Goal: Task Accomplishment & Management: Complete application form

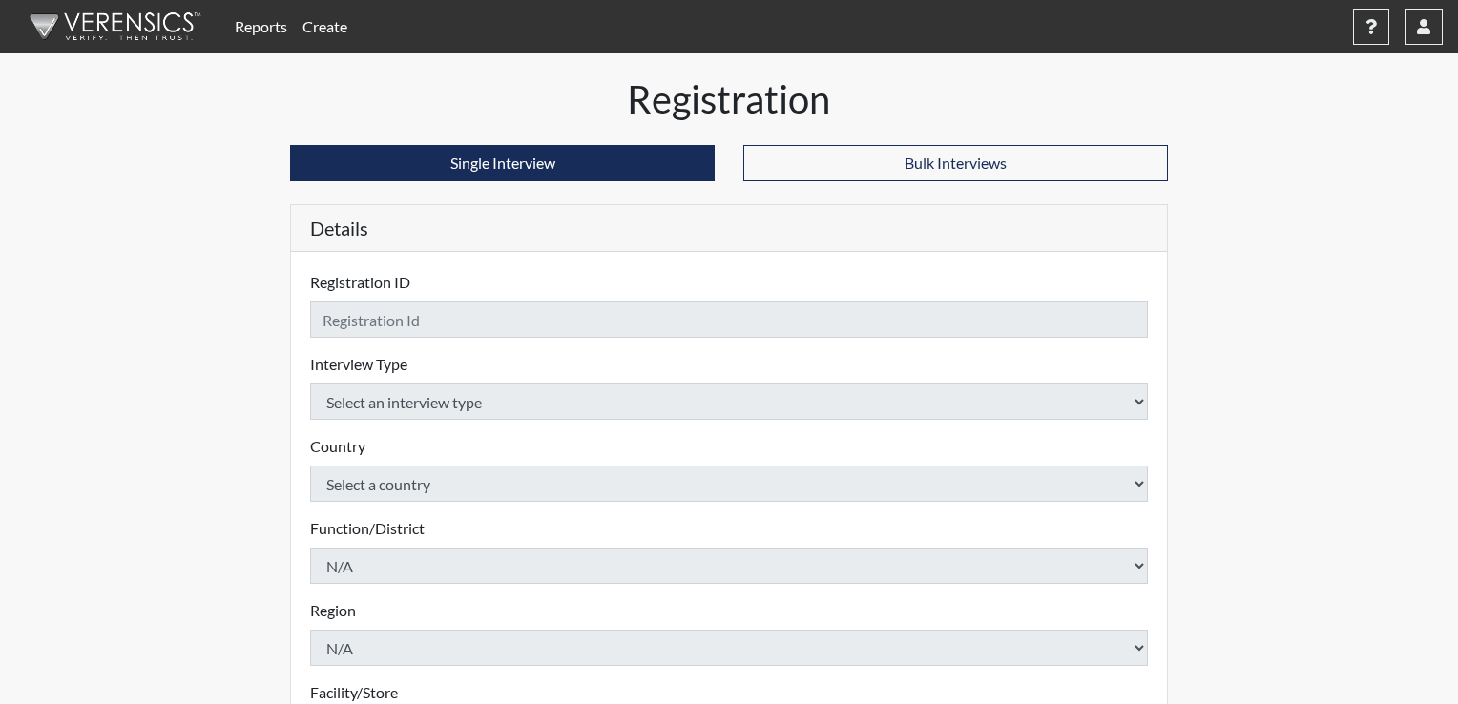
checkbox input "true"
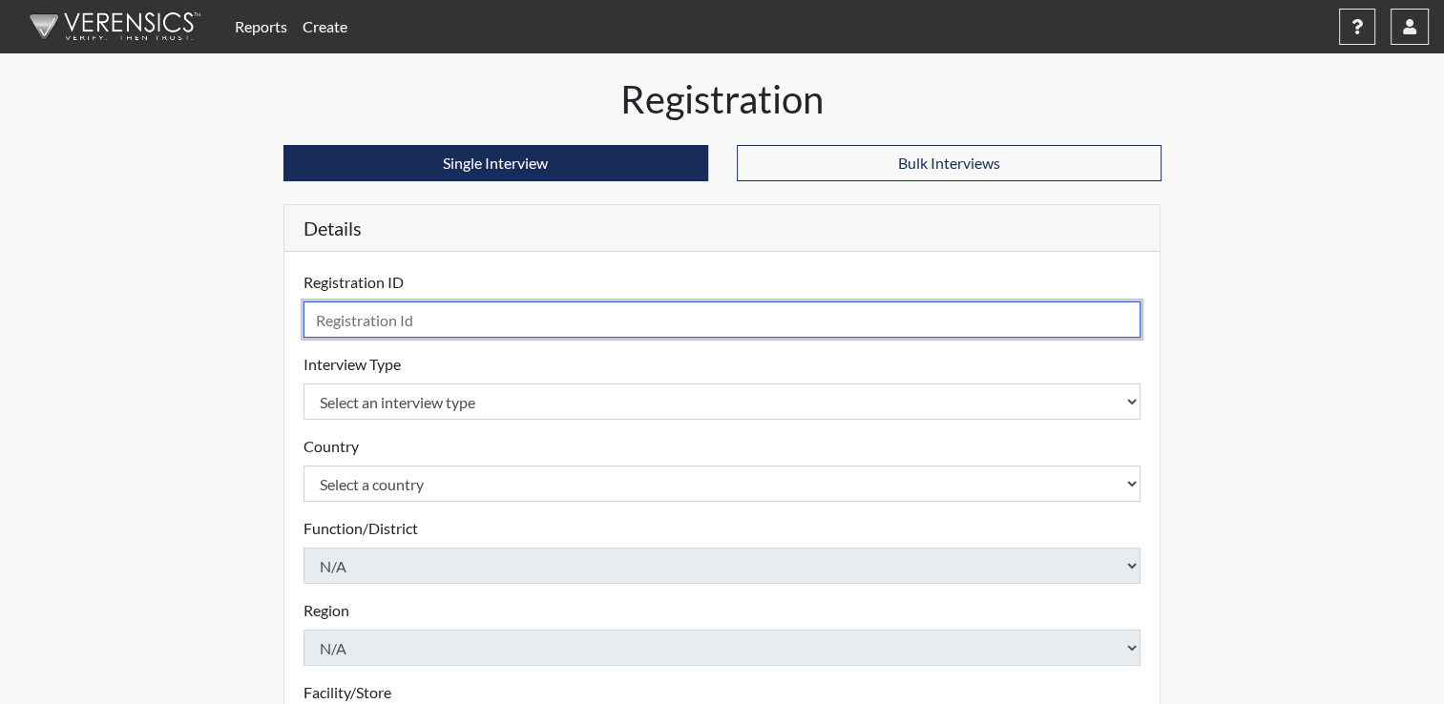
click at [579, 315] on input "text" at bounding box center [723, 320] width 838 height 36
type input "[PERSON_NAME]"
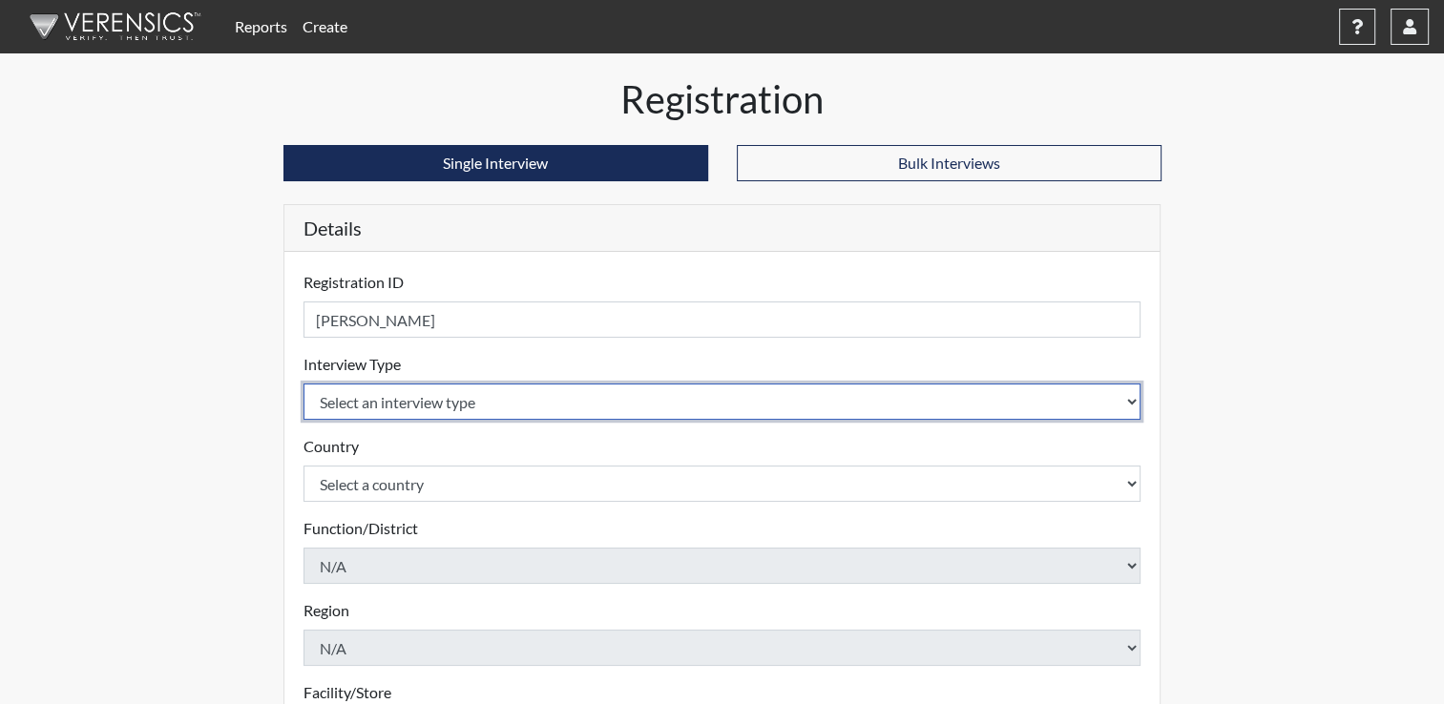
click at [1126, 398] on select "Select an interview type Corrections Pre-Employment" at bounding box center [723, 402] width 838 height 36
select select "ff733e93-e1bf-11ea-9c9f-0eff0cf7eb8f"
click at [304, 384] on select "Select an interview type Corrections Pre-Employment" at bounding box center [723, 402] width 838 height 36
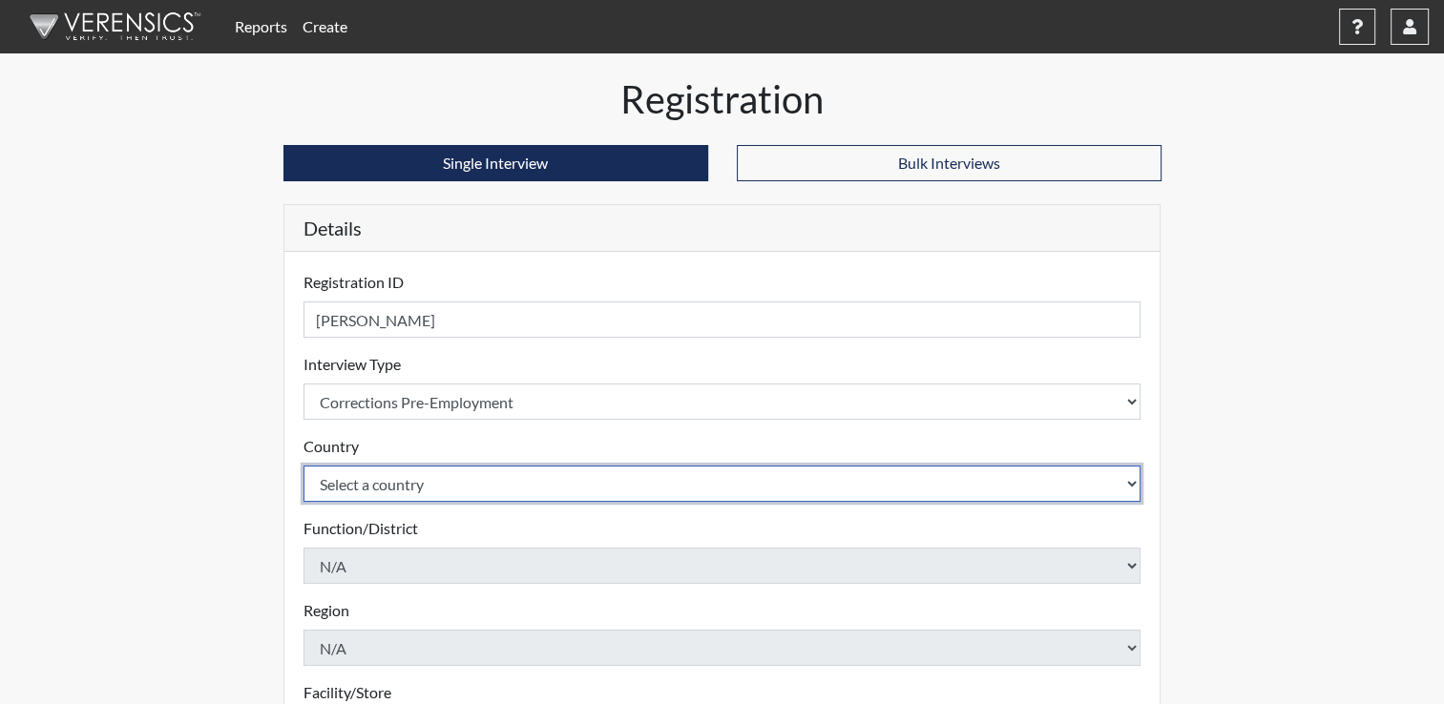
drag, startPoint x: 1134, startPoint y: 472, endPoint x: 1030, endPoint y: 520, distance: 114.5
click at [1030, 520] on form "Registration ID [PERSON_NAME] Please provide a registration ID. Interview Type …" at bounding box center [723, 639] width 838 height 736
select select "united-states-of-[GEOGRAPHIC_DATA]"
click at [304, 466] on select "Select a country [GEOGRAPHIC_DATA] [GEOGRAPHIC_DATA]" at bounding box center [723, 484] width 838 height 36
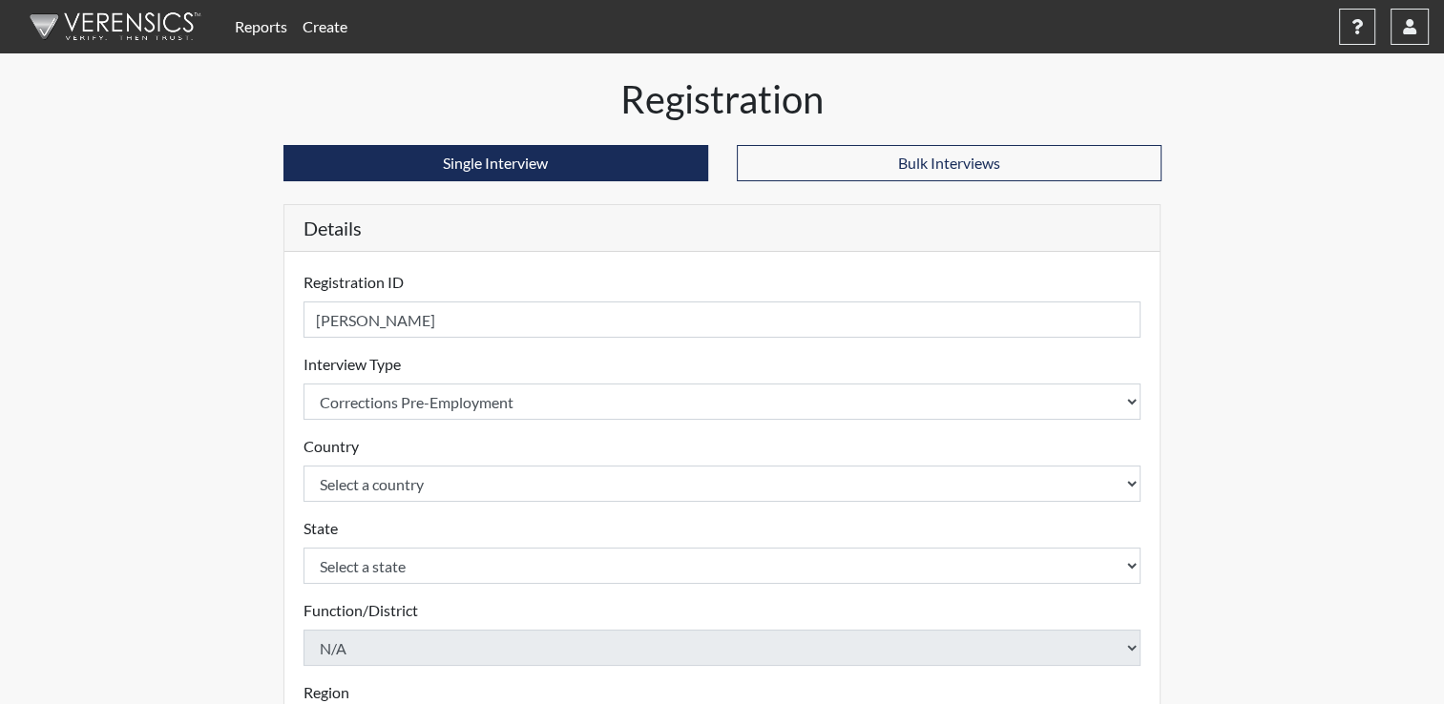
click at [1030, 520] on div "State Select a state [US_STATE] [US_STATE] [US_STATE] [US_STATE] [US_STATE] [US…" at bounding box center [723, 550] width 838 height 67
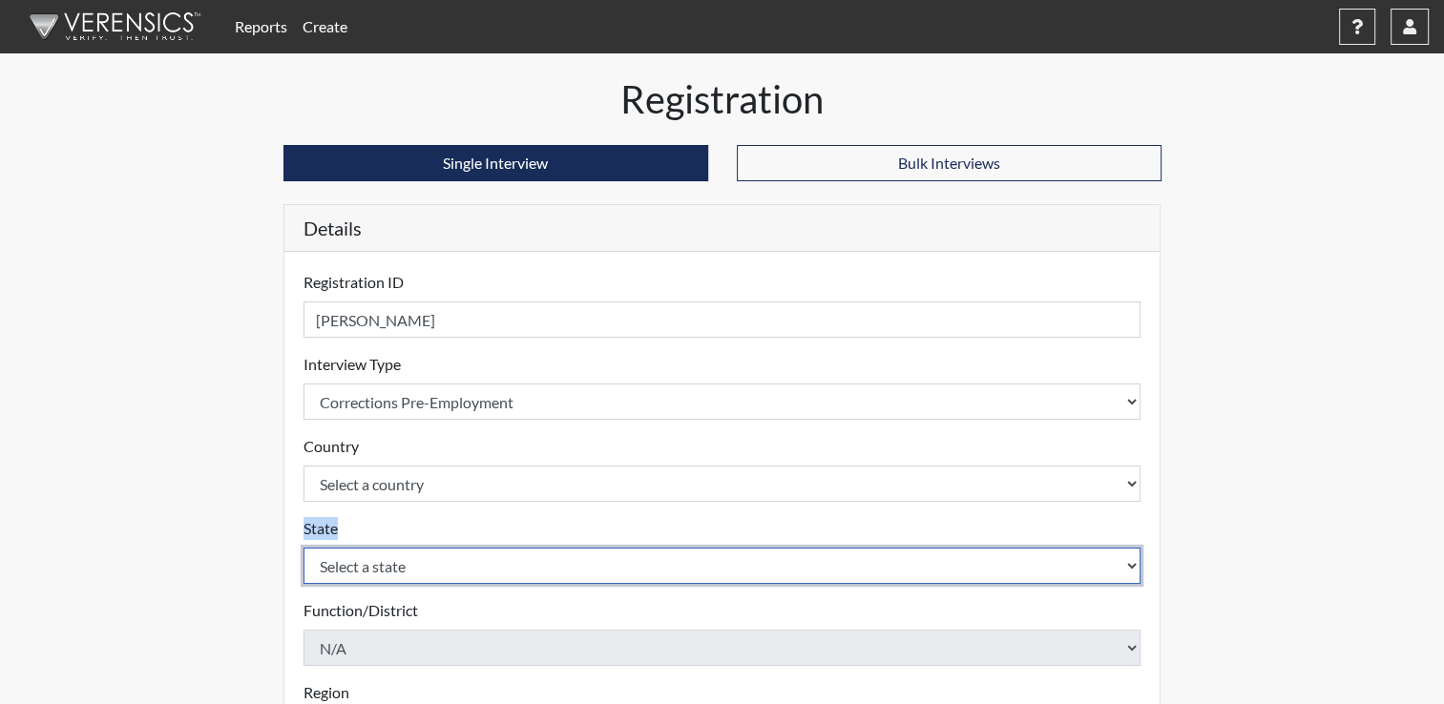
click at [978, 556] on select "Select a state [US_STATE] [US_STATE] [US_STATE] [US_STATE] [US_STATE] [US_STATE…" at bounding box center [723, 566] width 838 height 36
select select "OH"
click at [974, 559] on select "Select a state [US_STATE] [US_STATE] [US_STATE] [US_STATE] [US_STATE] [US_STATE…" at bounding box center [723, 566] width 838 height 36
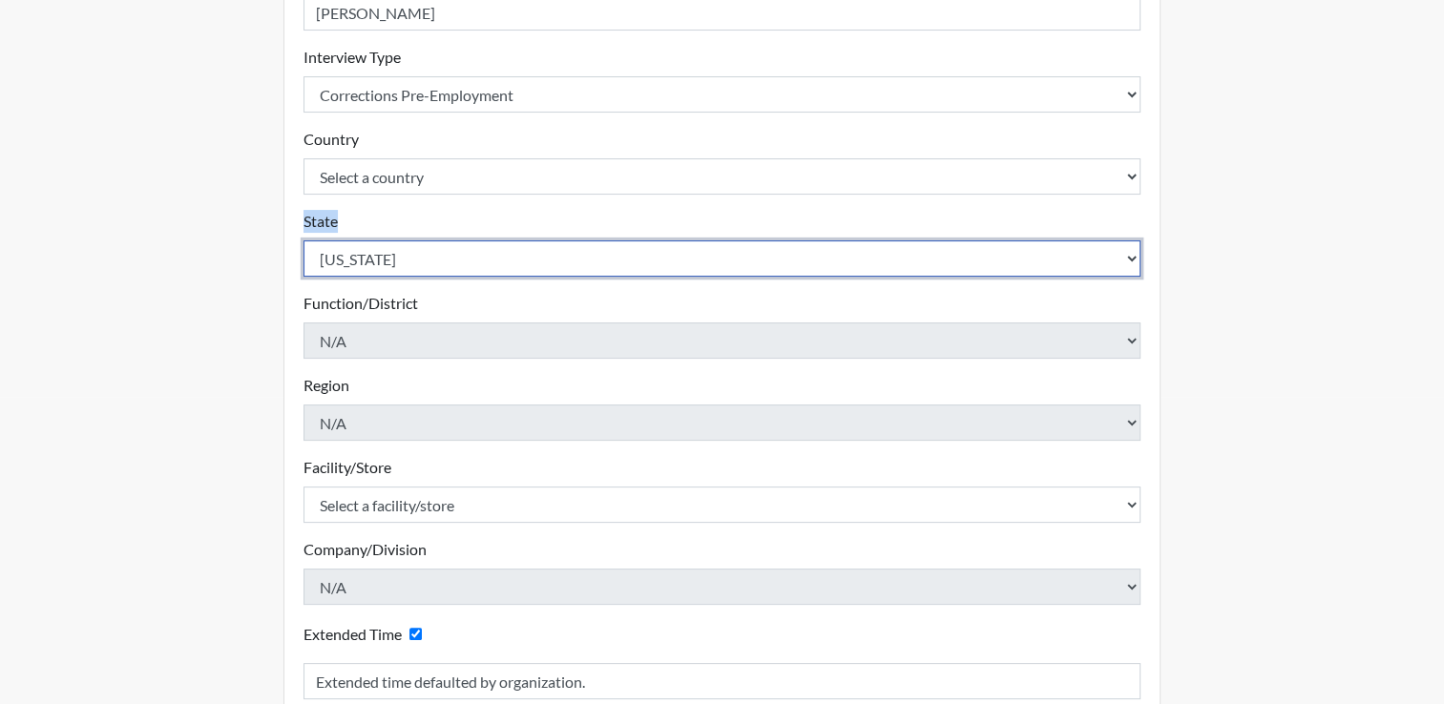
scroll to position [310, 0]
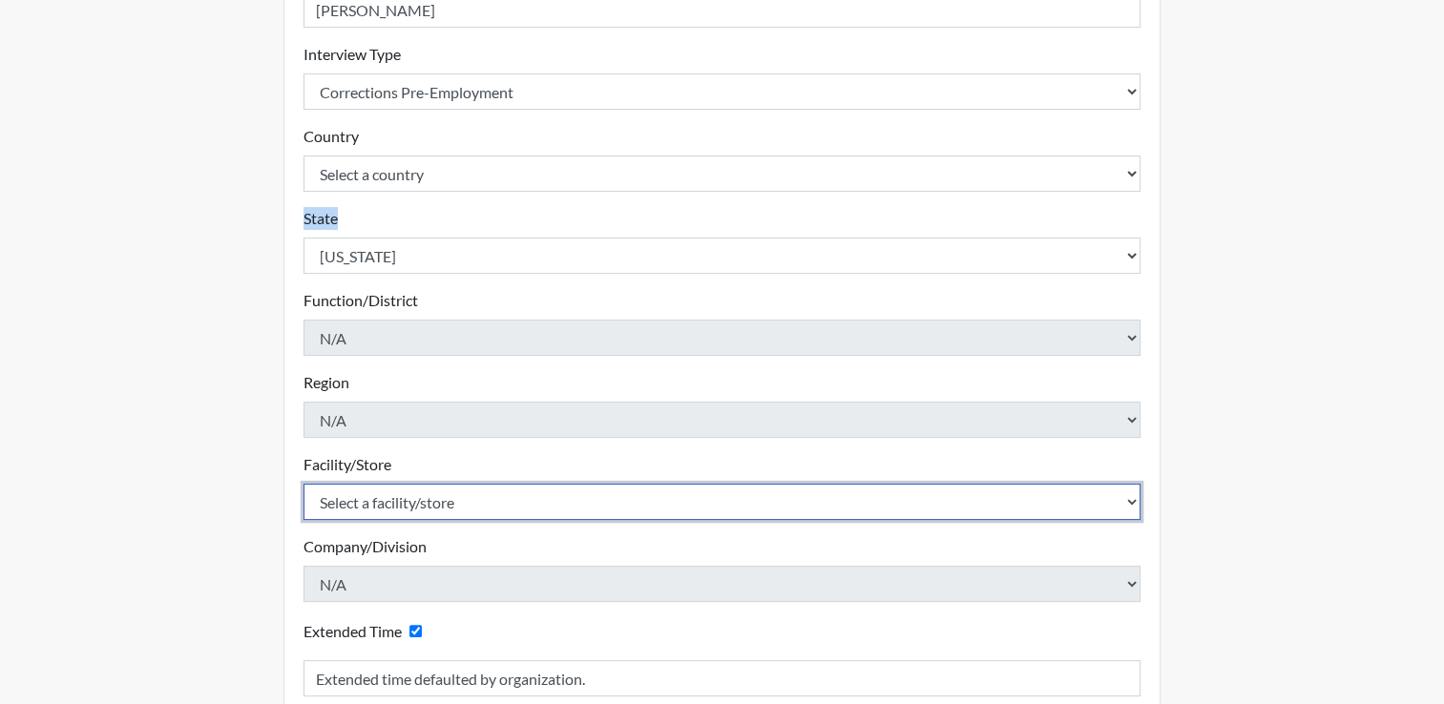
click at [1134, 498] on select "Select a facility/store ADAPT CCC Pathways/[GEOGRAPHIC_DATA] TCC" at bounding box center [723, 502] width 838 height 36
select select "499924ce-c497-41a4-a2b5-fe0fdad3d01f"
click at [304, 484] on select "Select a facility/store ADAPT CCC Pathways/[GEOGRAPHIC_DATA] TCC" at bounding box center [723, 502] width 838 height 36
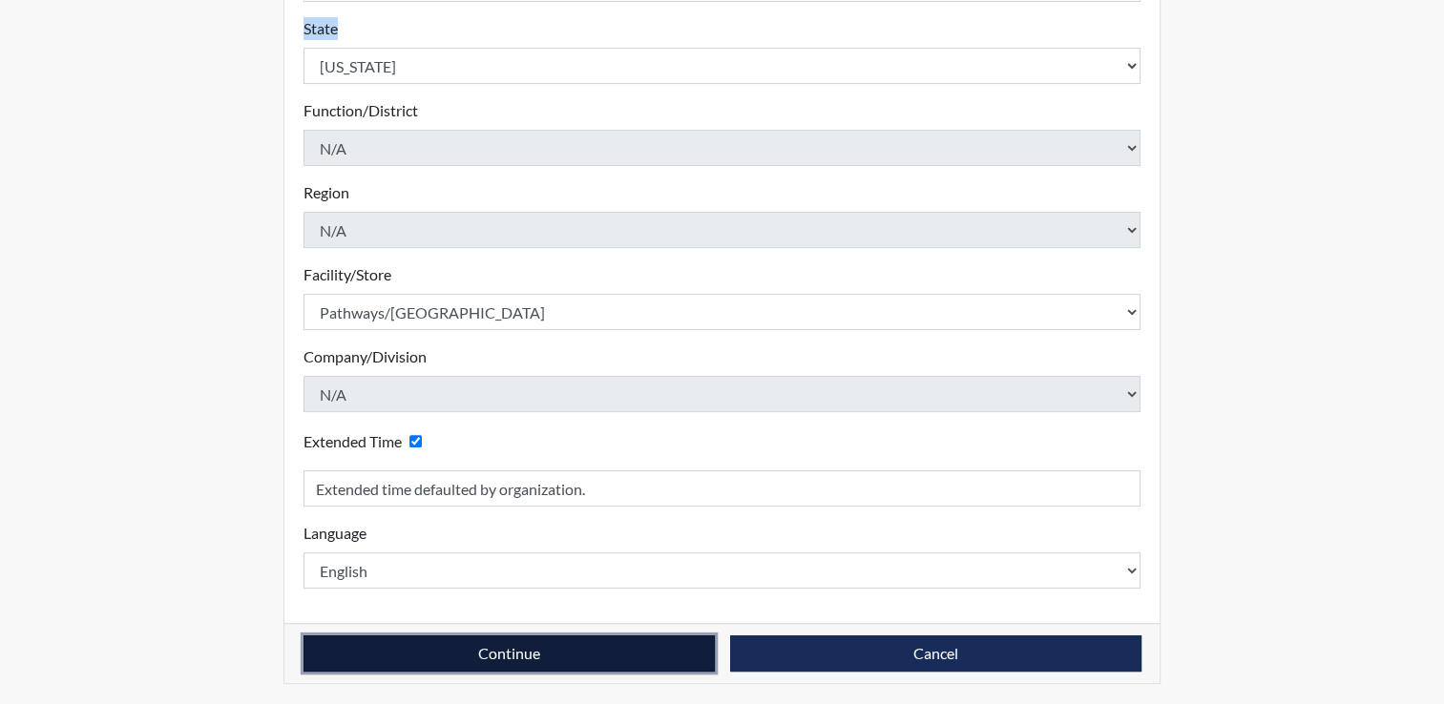
click at [458, 659] on button "Continue" at bounding box center [509, 654] width 411 height 36
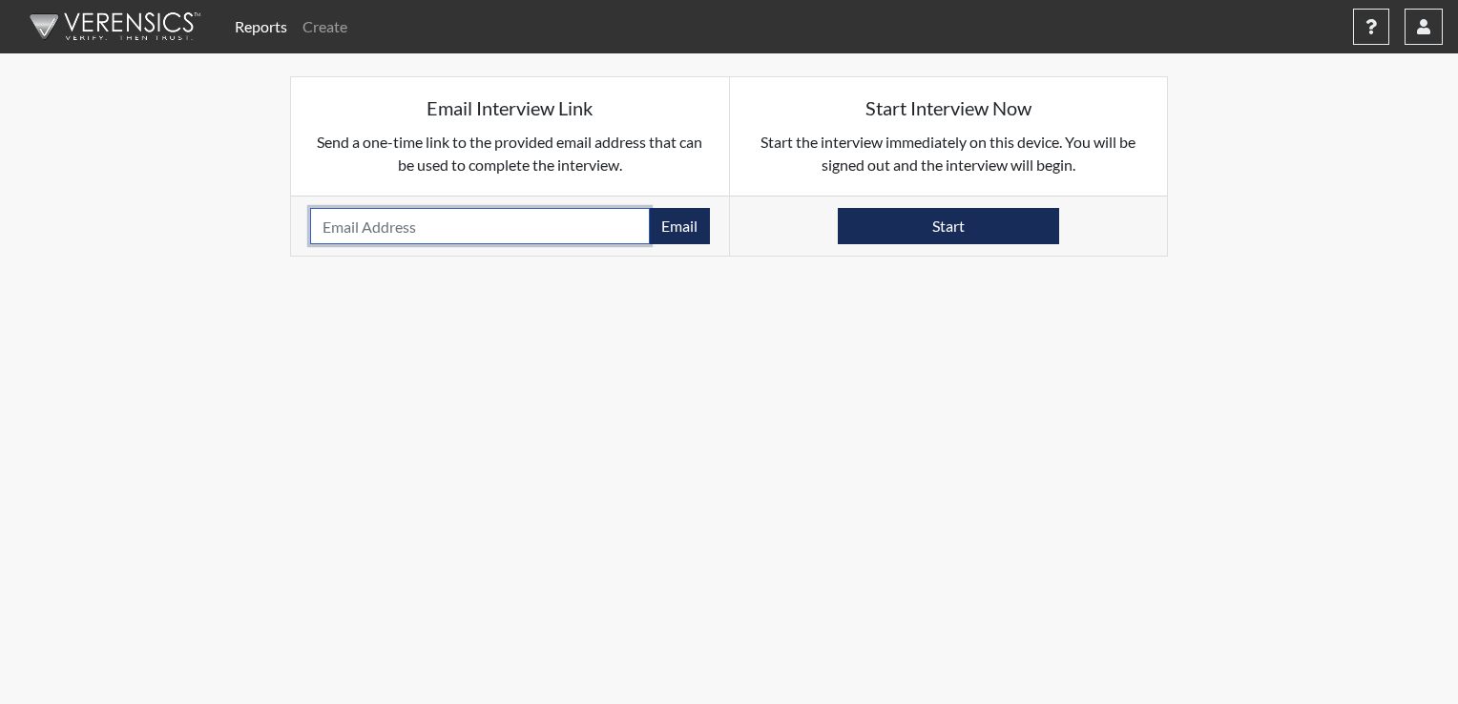
click at [459, 229] on input "email" at bounding box center [480, 226] width 340 height 36
type input "[EMAIL_ADDRESS][DOMAIN_NAME]"
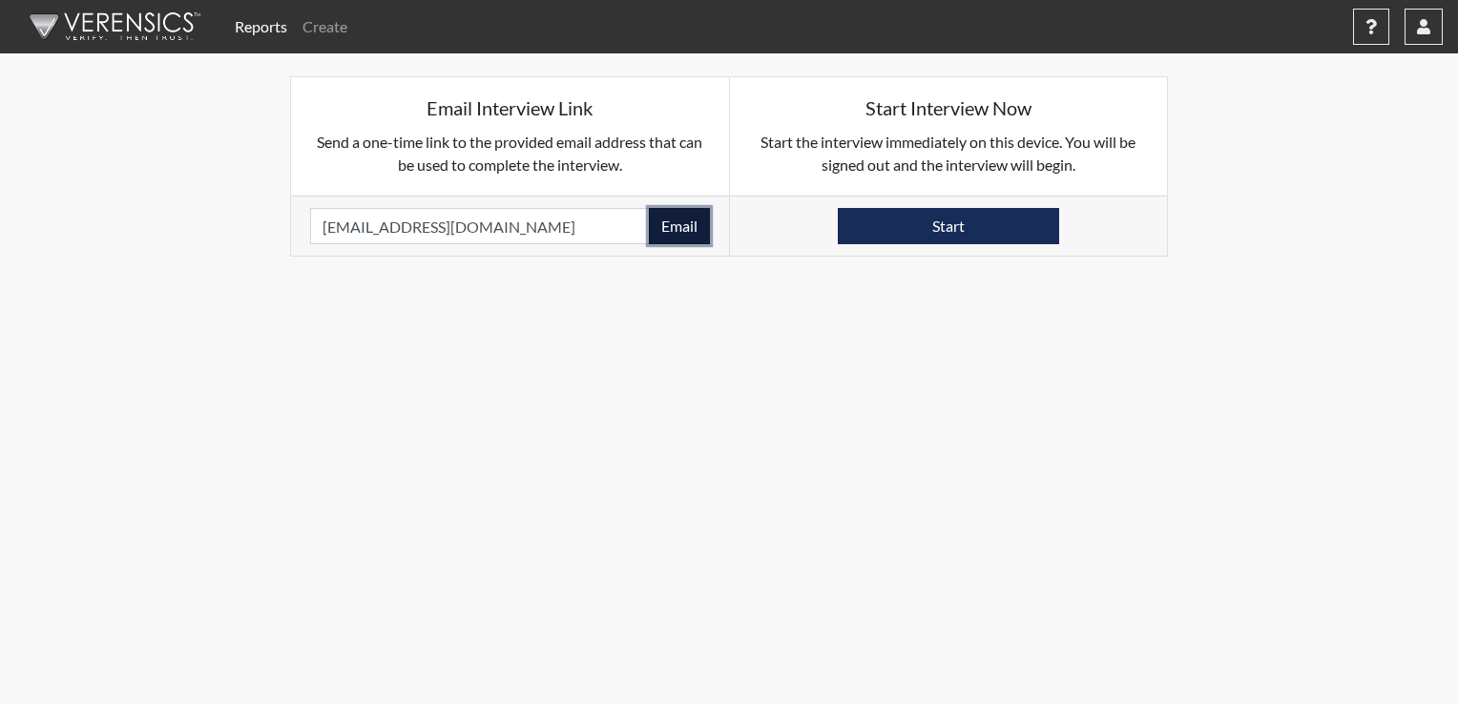
click at [699, 227] on button "Email" at bounding box center [679, 226] width 61 height 36
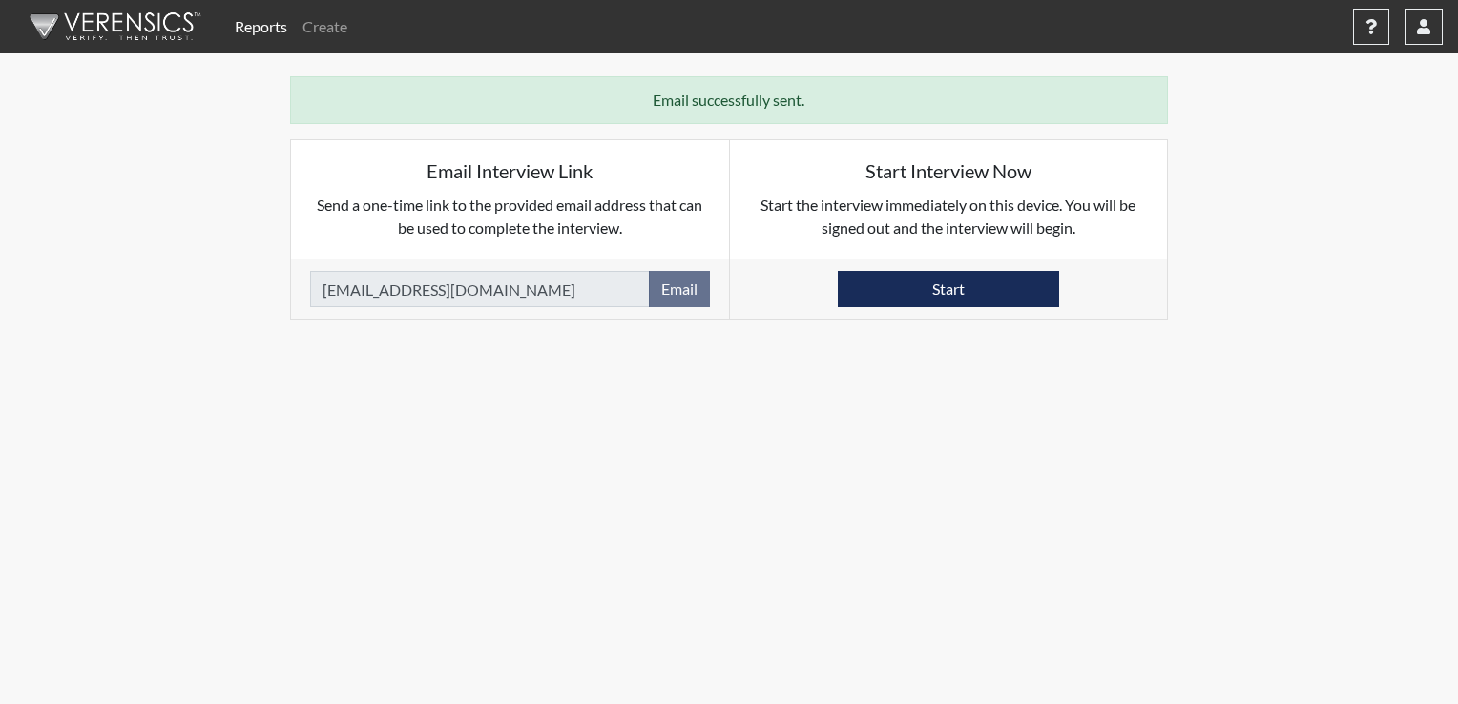
click at [246, 22] on link "Reports" at bounding box center [261, 27] width 68 height 38
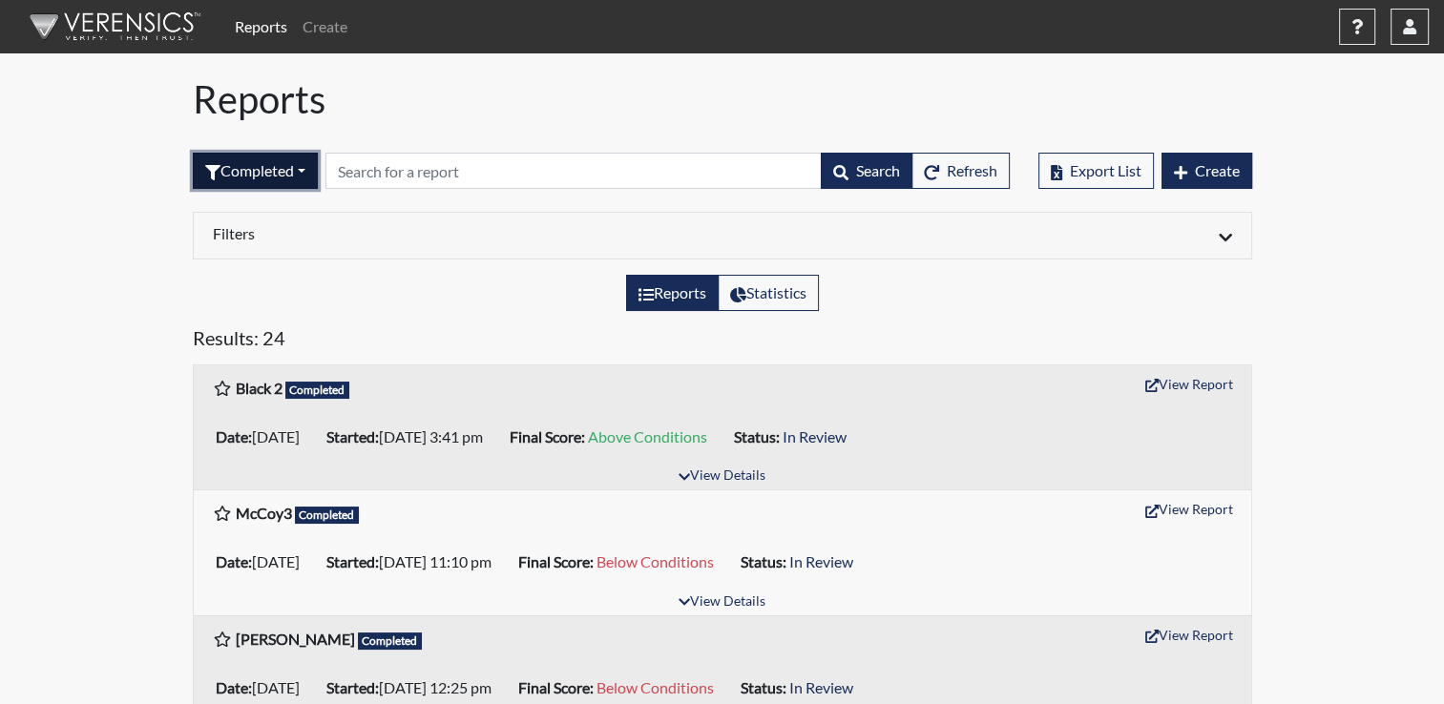
click at [298, 169] on button "Completed" at bounding box center [255, 171] width 125 height 36
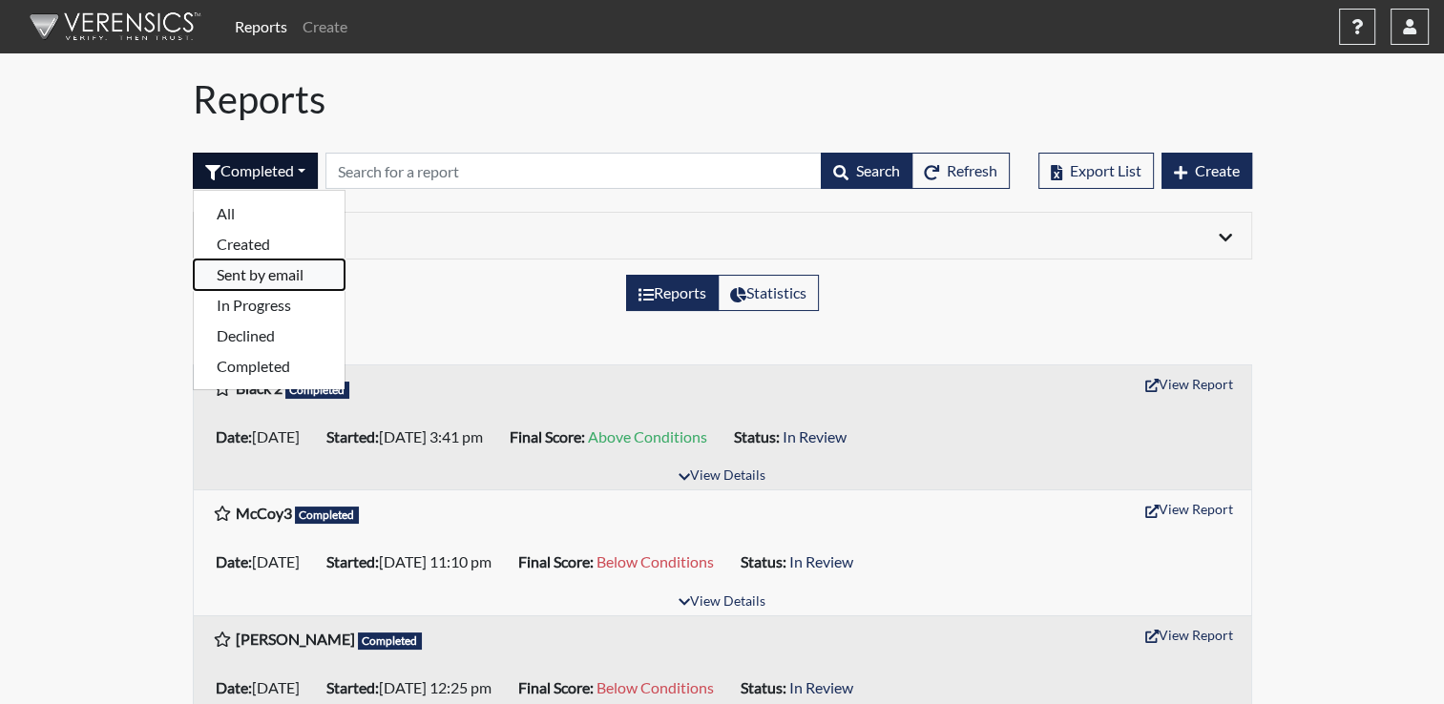
click at [277, 266] on button "Sent by email" at bounding box center [269, 275] width 151 height 31
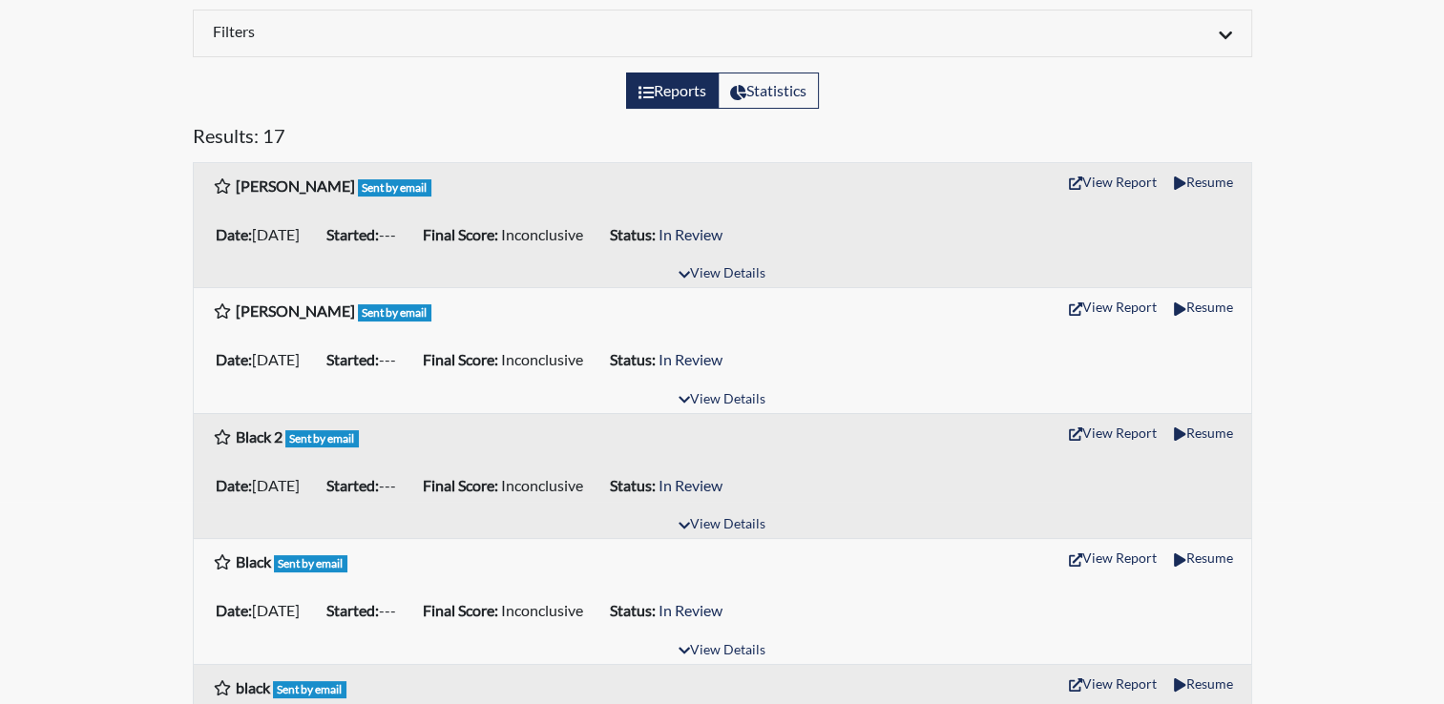
scroll to position [204, 0]
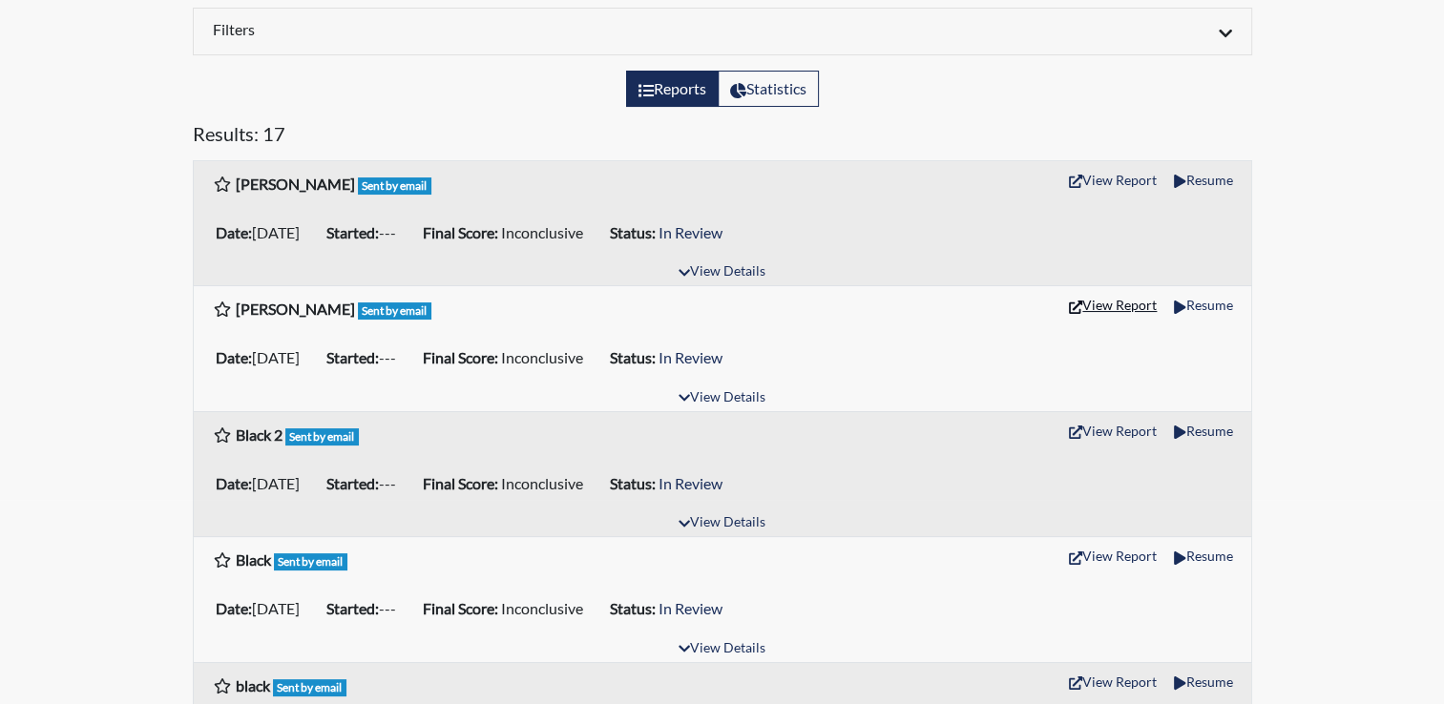
click at [1103, 300] on button "View Report" at bounding box center [1112, 305] width 105 height 30
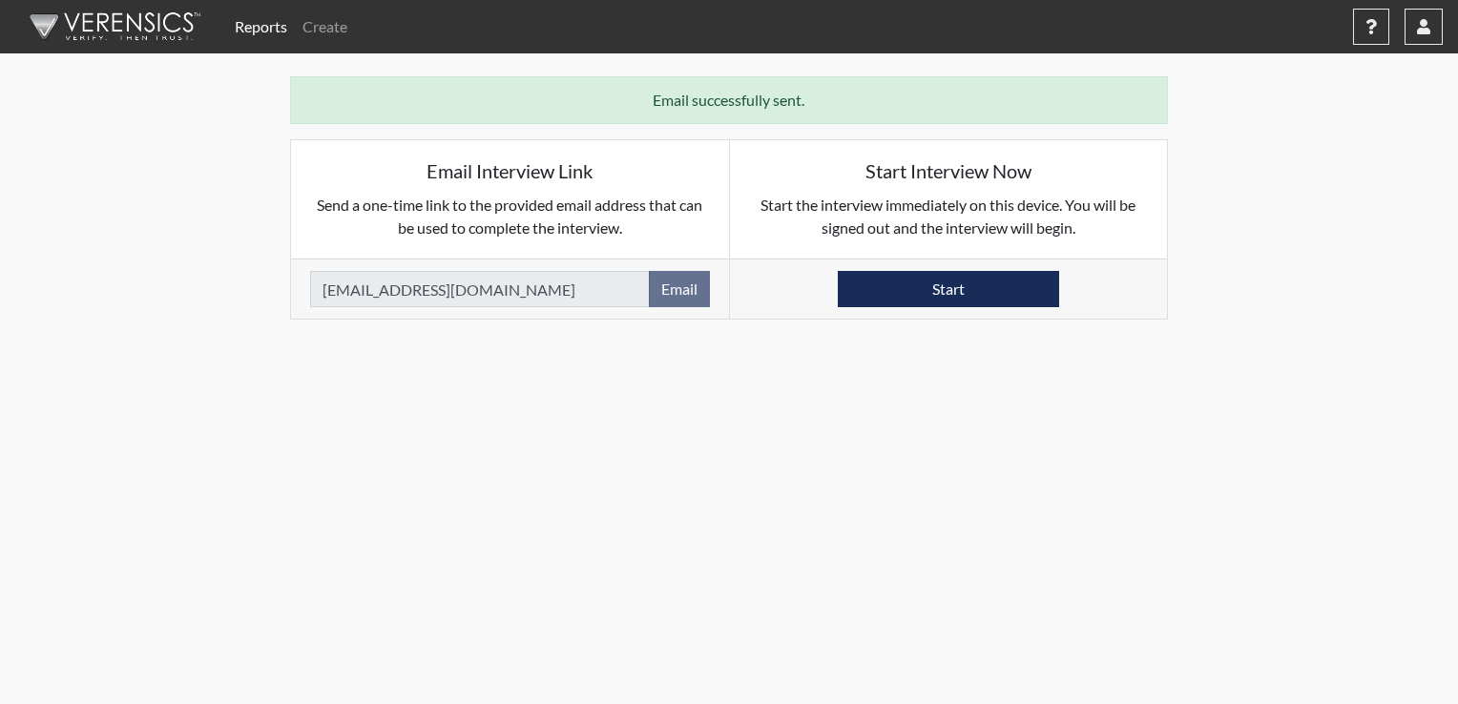
click at [1452, 104] on div "Reports Create Help Center × Verensics Best Practices How to successfully use t…" at bounding box center [729, 160] width 1458 height 320
drag, startPoint x: 1361, startPoint y: 307, endPoint x: 1362, endPoint y: 268, distance: 39.1
click at [1362, 268] on div "Reports Create Help Center × Verensics Best Practices How to successfully use t…" at bounding box center [729, 160] width 1458 height 320
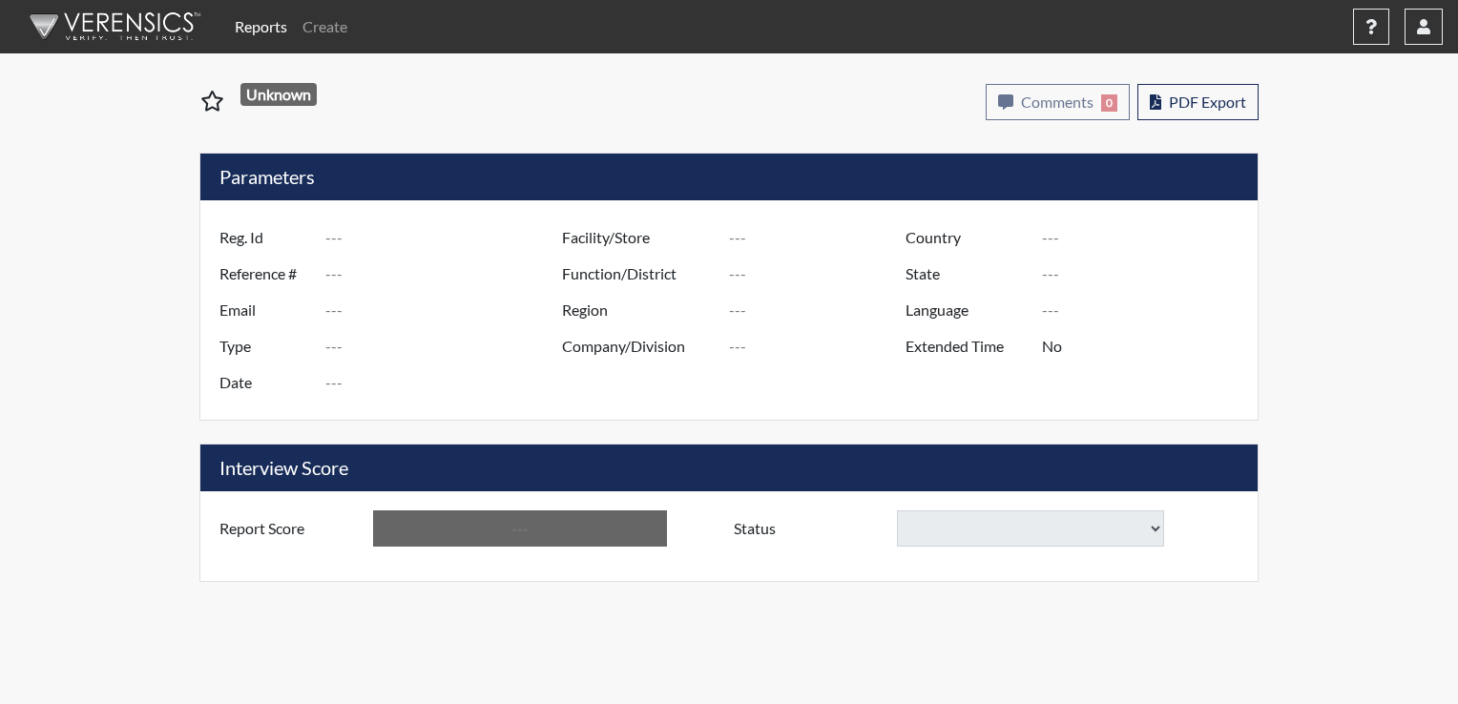
type input "[PERSON_NAME]"
type input "51589"
type input "[EMAIL_ADDRESS][DOMAIN_NAME]"
type input "Corrections Pre-Employment"
type input "[DATE]"
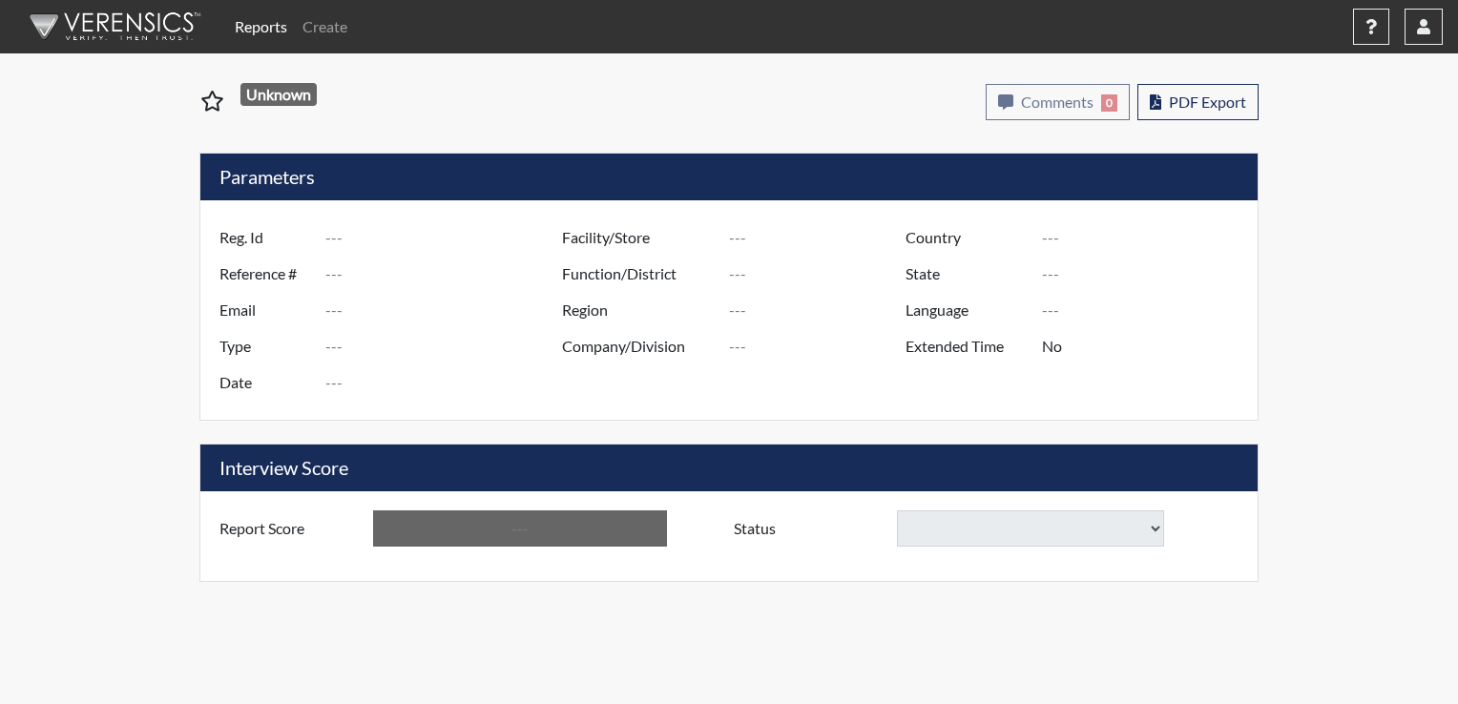
type input "[GEOGRAPHIC_DATA]"
type input "[US_STATE]"
type input "English"
type input "Yes"
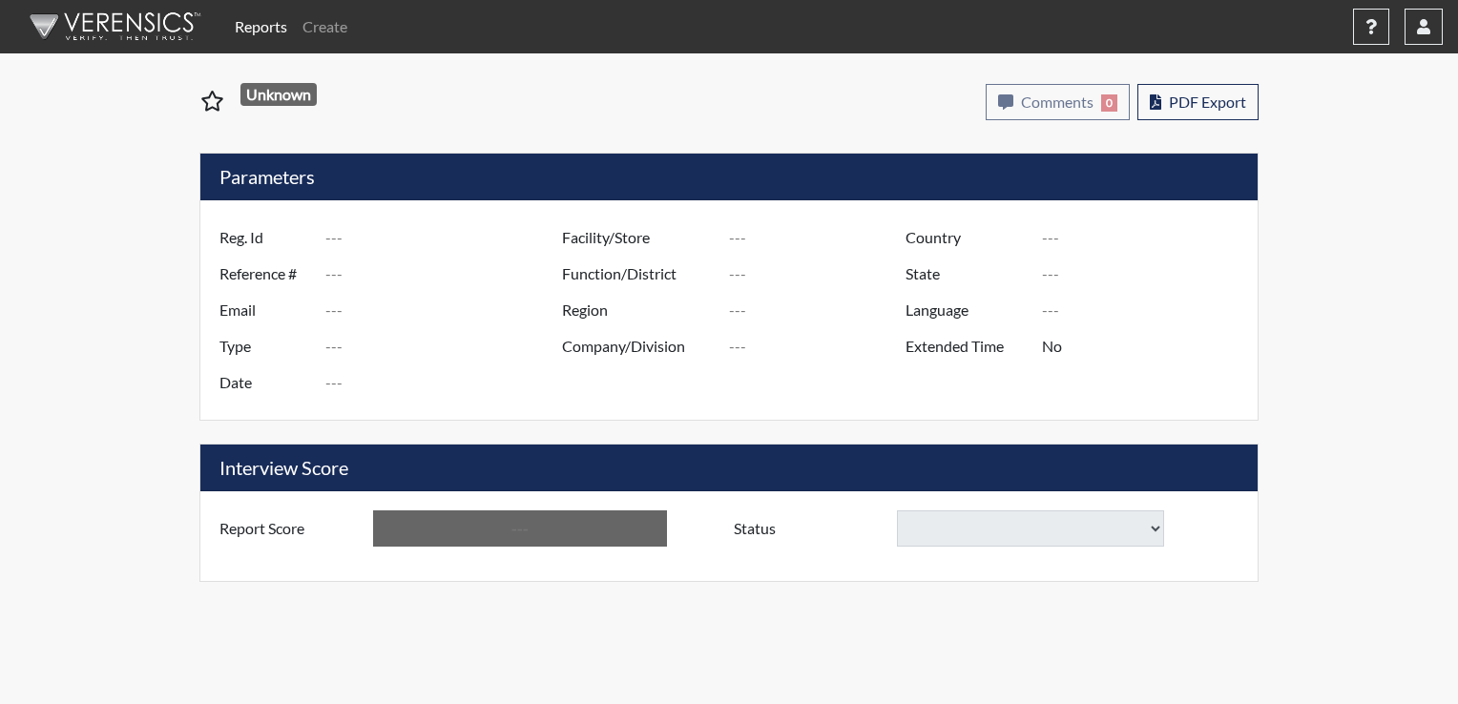
type input "Inconclusive"
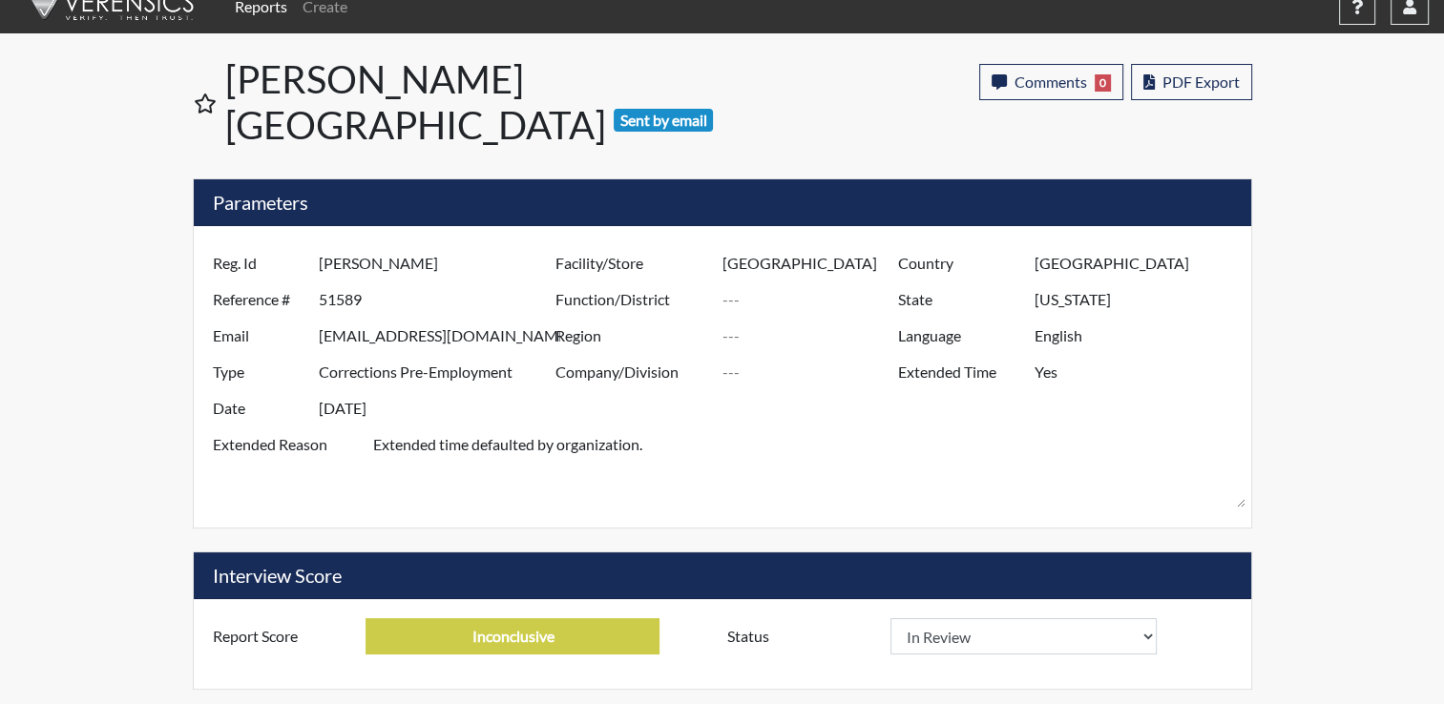
scroll to position [10, 0]
